Goal: Find specific page/section: Find specific page/section

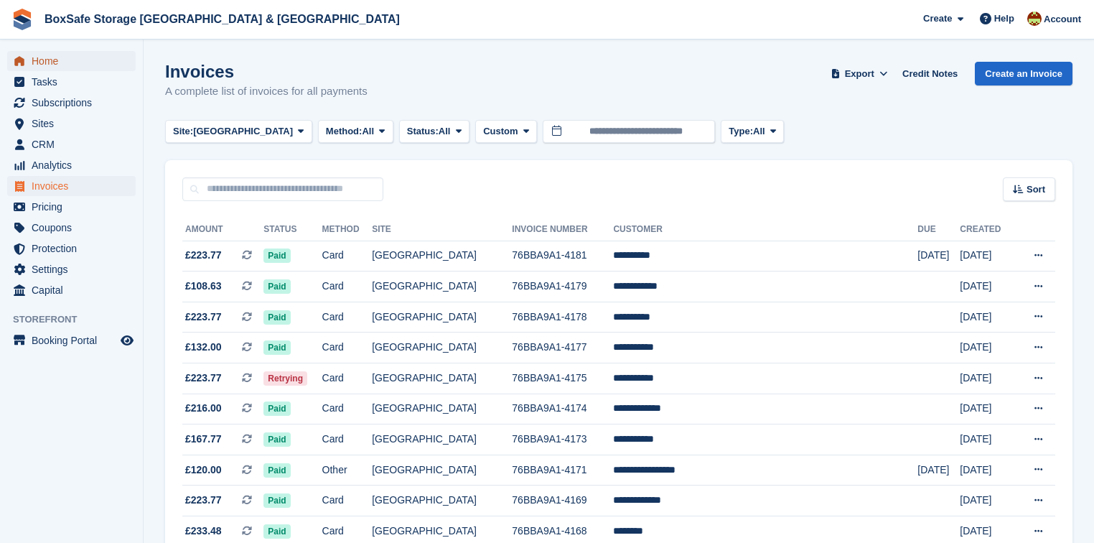
click at [78, 56] on span "Home" at bounding box center [75, 61] width 86 height 20
